Goal: Transaction & Acquisition: Purchase product/service

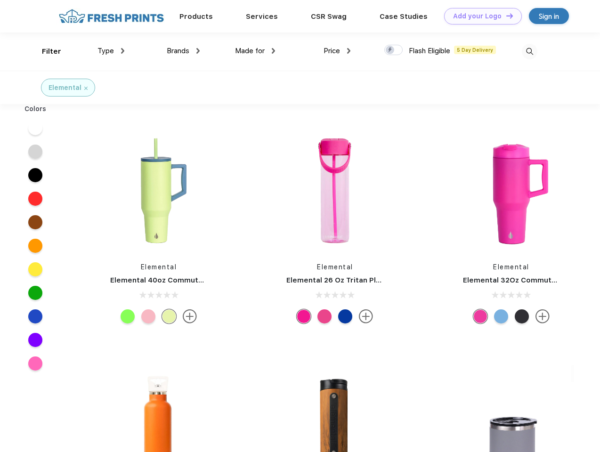
click at [480, 16] on link "Add your Logo Design Tool" at bounding box center [483, 16] width 78 height 16
click at [0, 0] on div "Design Tool" at bounding box center [0, 0] width 0 height 0
click at [506, 16] on link "Add your Logo Design Tool" at bounding box center [483, 16] width 78 height 16
click at [45, 51] on div "Filter" at bounding box center [51, 51] width 19 height 11
click at [111, 51] on span "Type" at bounding box center [106, 51] width 16 height 8
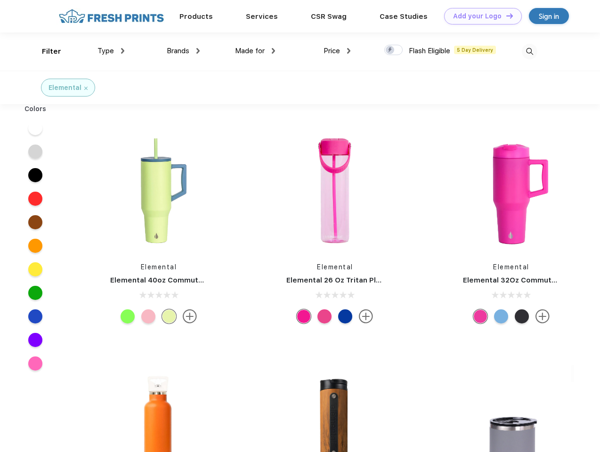
click at [183, 51] on span "Brands" at bounding box center [178, 51] width 23 height 8
click at [255, 51] on span "Made for" at bounding box center [250, 51] width 30 height 8
click at [337, 51] on span "Price" at bounding box center [332, 51] width 16 height 8
click at [394, 50] on div at bounding box center [394, 50] width 18 height 10
click at [391, 50] on input "checkbox" at bounding box center [388, 47] width 6 height 6
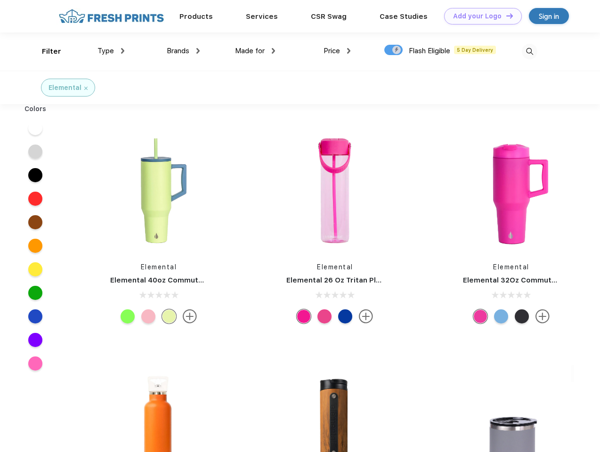
click at [530, 51] on img at bounding box center [530, 52] width 16 height 16
